Goal: Information Seeking & Learning: Find specific fact

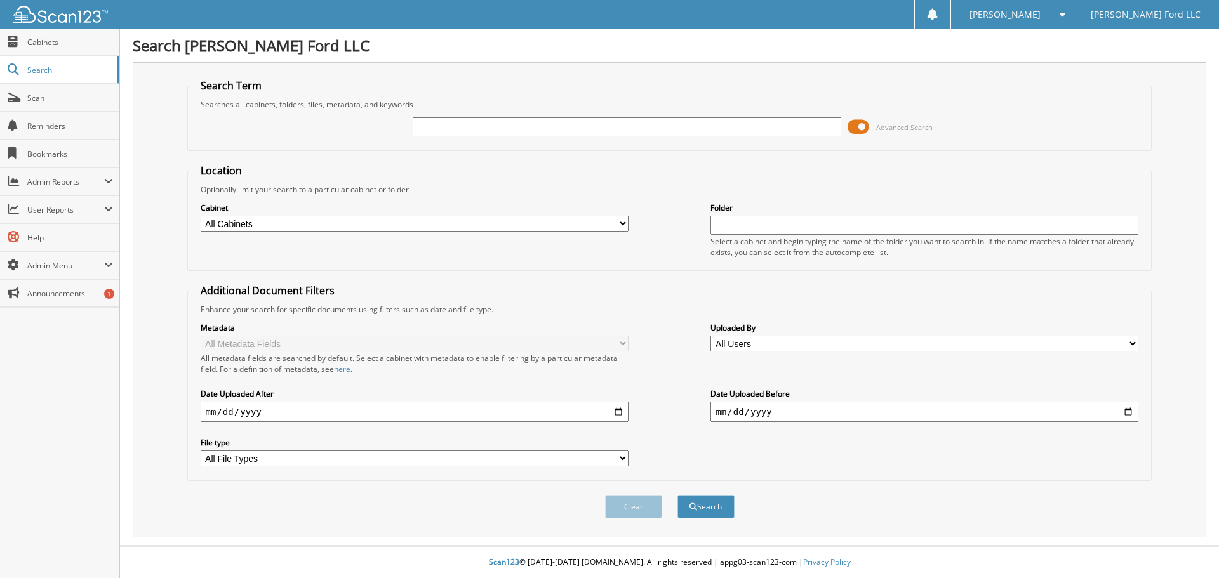
click at [556, 117] on div at bounding box center [627, 127] width 428 height 22
click at [552, 123] on input "text" at bounding box center [627, 126] width 428 height 19
type input "AB5385"
click at [703, 505] on button "Search" at bounding box center [705, 506] width 57 height 23
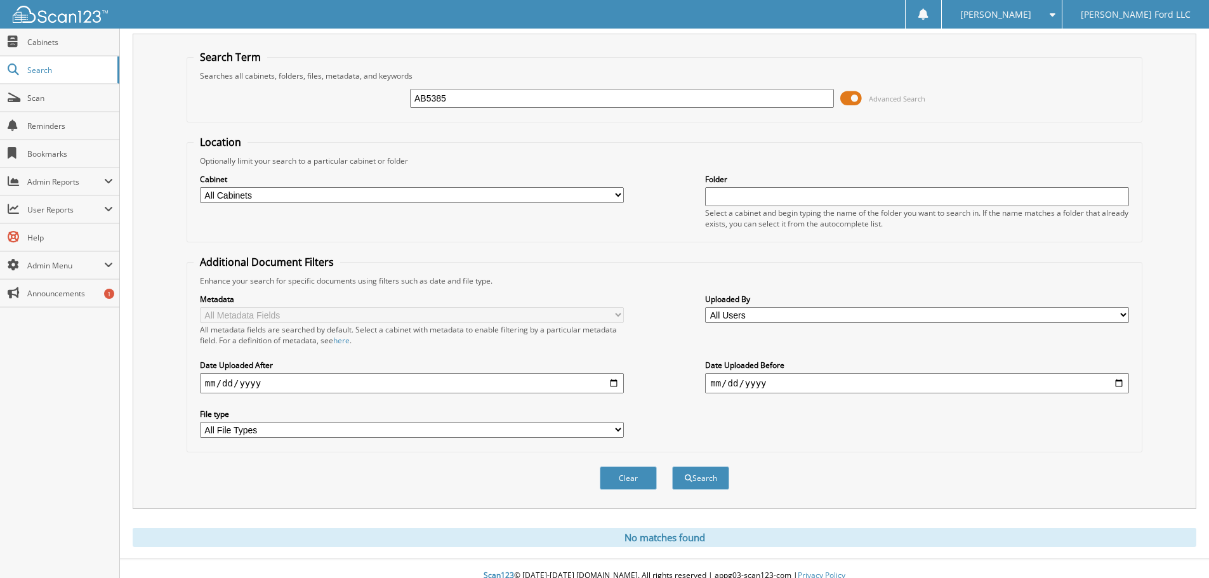
scroll to position [43, 0]
